Goal: Find specific page/section: Find specific page/section

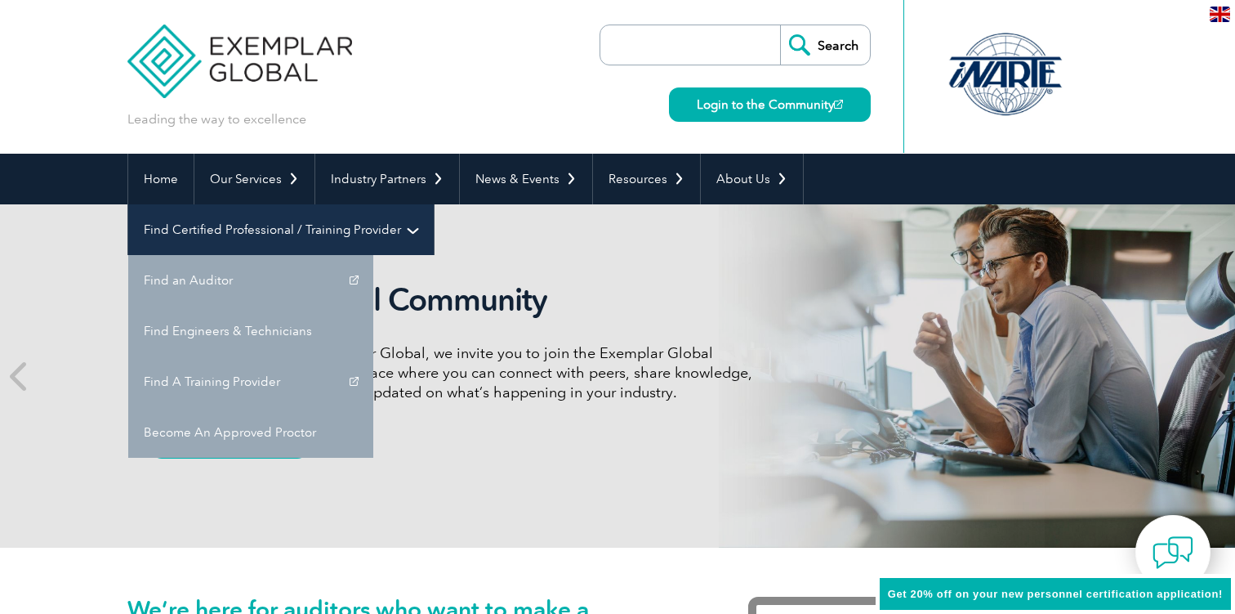
click at [434, 204] on link "Find Certified Professional / Training Provider" at bounding box center [281, 229] width 306 height 51
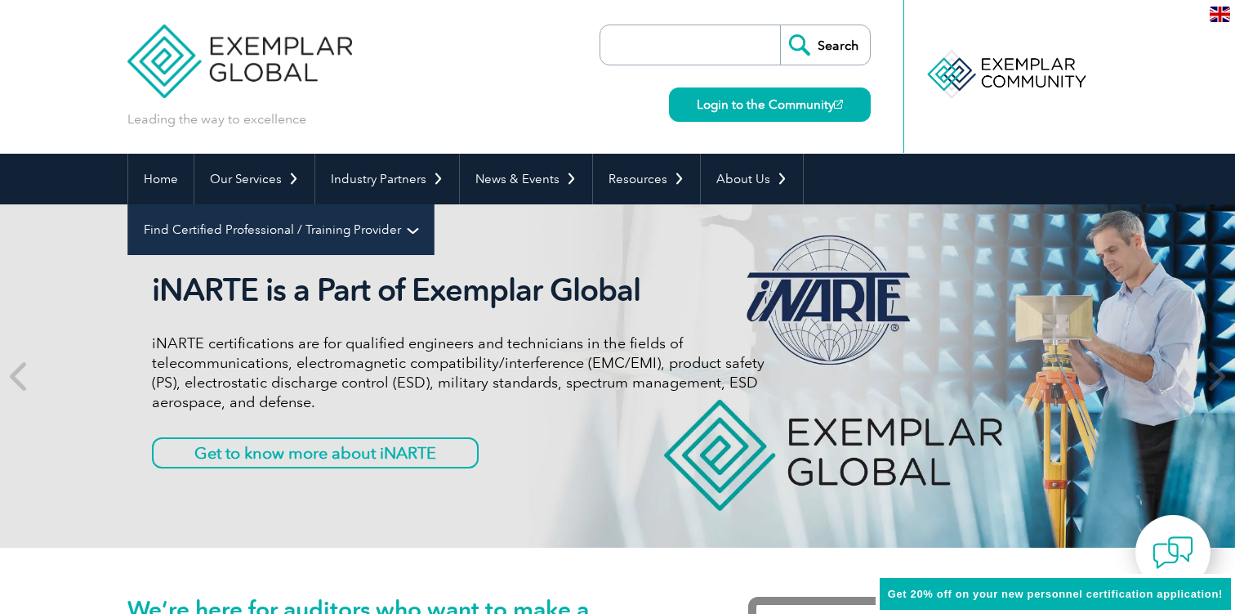
click at [434, 204] on link "Find Certified Professional / Training Provider" at bounding box center [281, 229] width 306 height 51
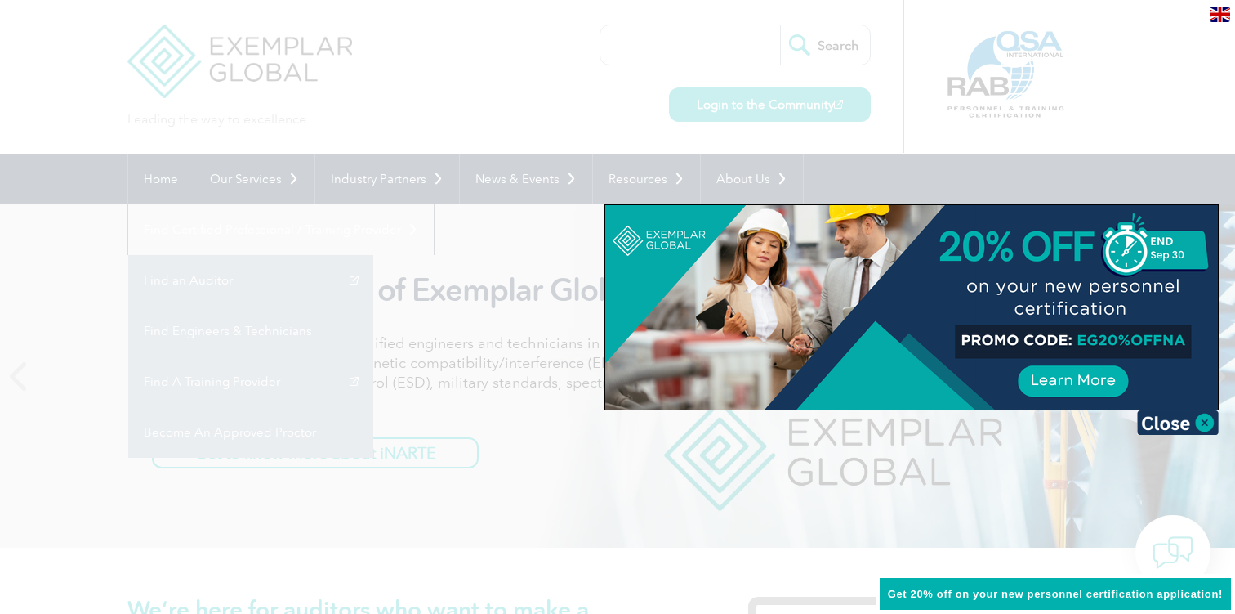
click at [926, 181] on div at bounding box center [617, 307] width 1235 height 614
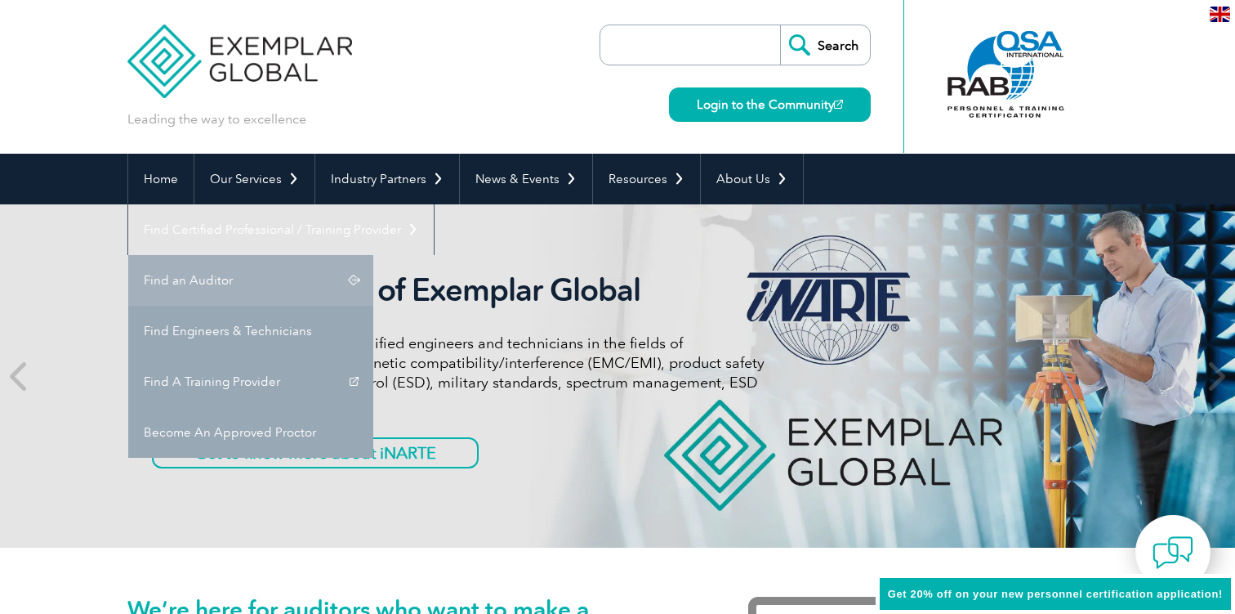
click at [373, 255] on link "Find an Auditor" at bounding box center [250, 280] width 245 height 51
